Goal: Task Accomplishment & Management: Use online tool/utility

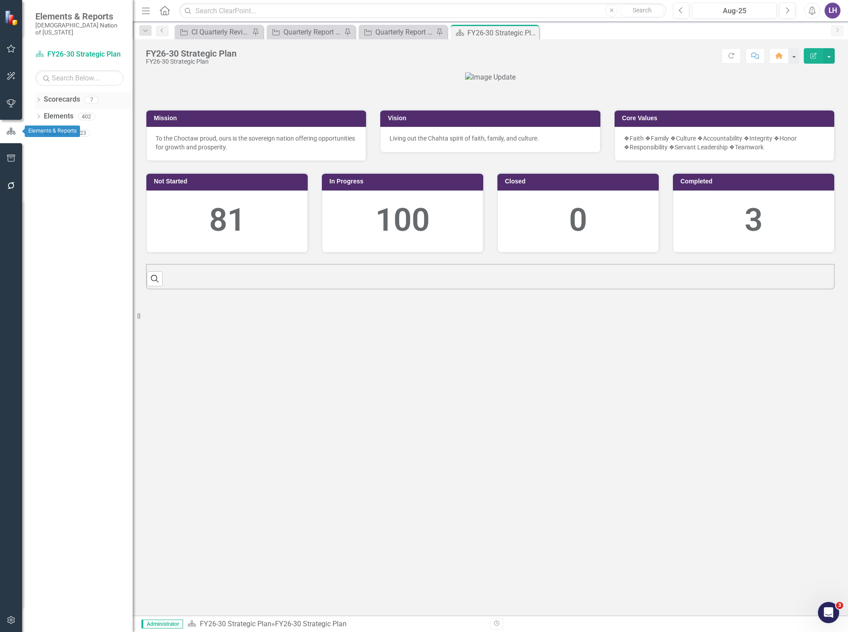
click at [55, 95] on link "Scorecards" at bounding box center [62, 100] width 36 height 10
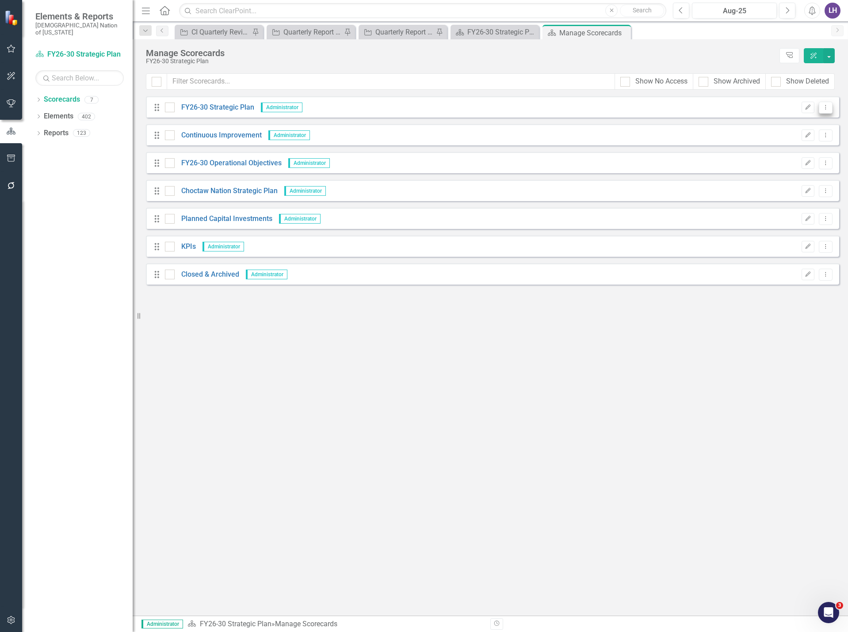
click at [828, 107] on icon "Dropdown Menu" at bounding box center [825, 107] width 8 height 6
click at [791, 152] on link "Copy Forward Copy Forward Scorecard" at bounding box center [783, 155] width 98 height 16
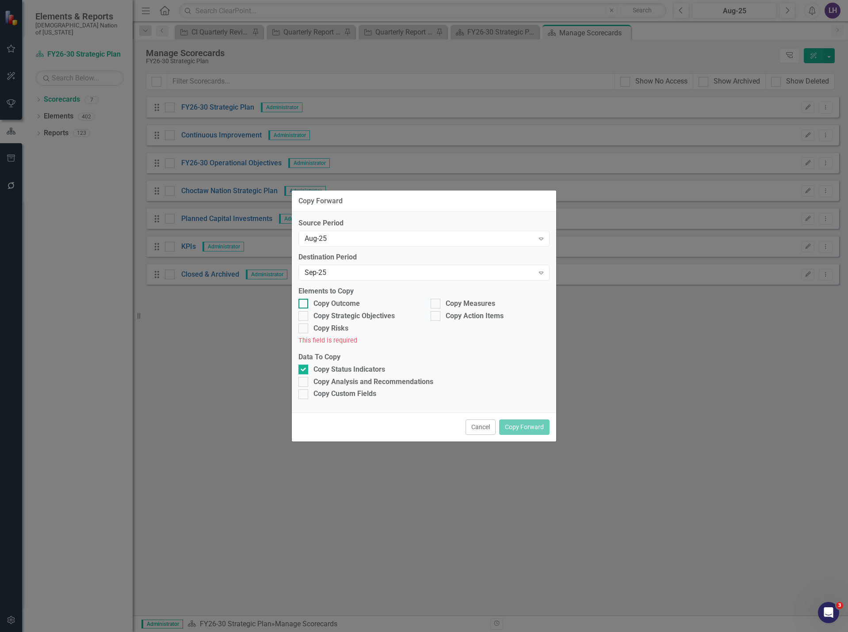
click at [302, 304] on input "Copy Outcome" at bounding box center [301, 302] width 6 height 6
checkbox input "true"
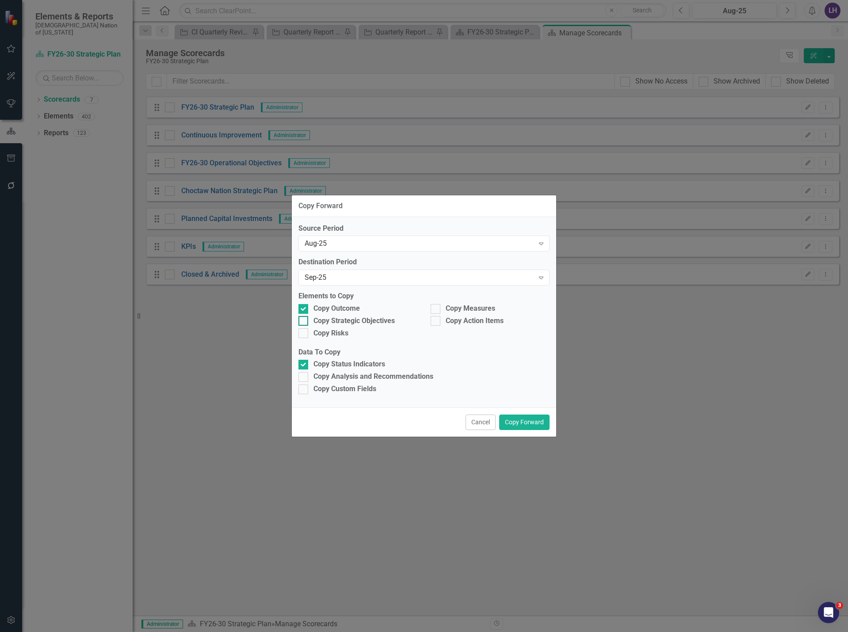
click at [304, 322] on div at bounding box center [303, 321] width 10 height 10
click at [304, 322] on input "Copy Strategic Objectives" at bounding box center [301, 319] width 6 height 6
checkbox input "true"
click at [436, 310] on div at bounding box center [435, 309] width 10 height 10
click at [436, 310] on input "Copy Measures" at bounding box center [433, 307] width 6 height 6
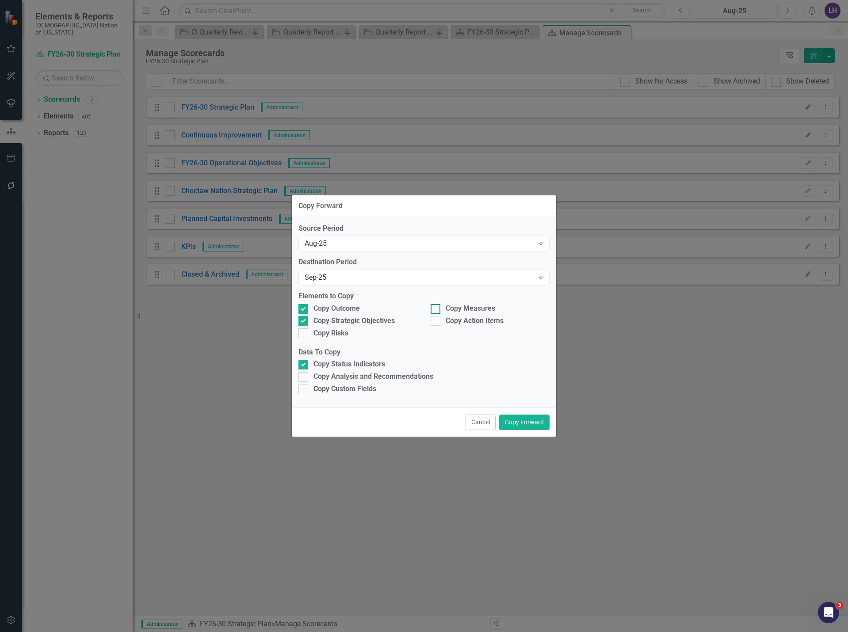
checkbox input "true"
click at [527, 423] on button "Copy Forward" at bounding box center [524, 421] width 50 height 15
